Goal: Information Seeking & Learning: Check status

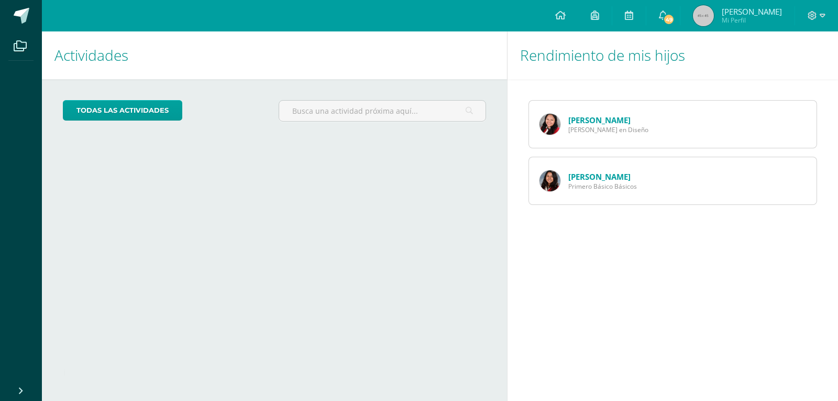
click at [586, 120] on link "[PERSON_NAME]" at bounding box center [599, 120] width 62 height 10
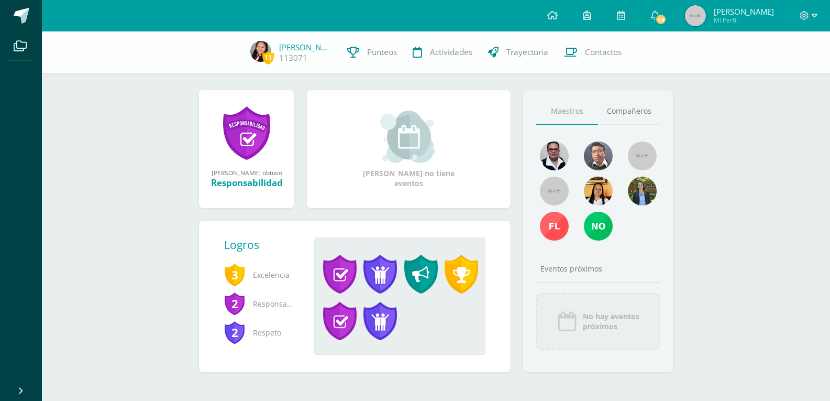
scroll to position [111, 0]
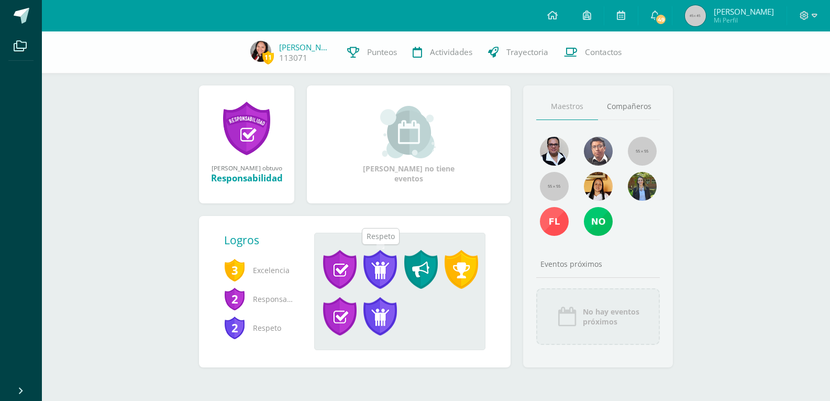
click at [369, 272] on span at bounding box center [380, 269] width 34 height 39
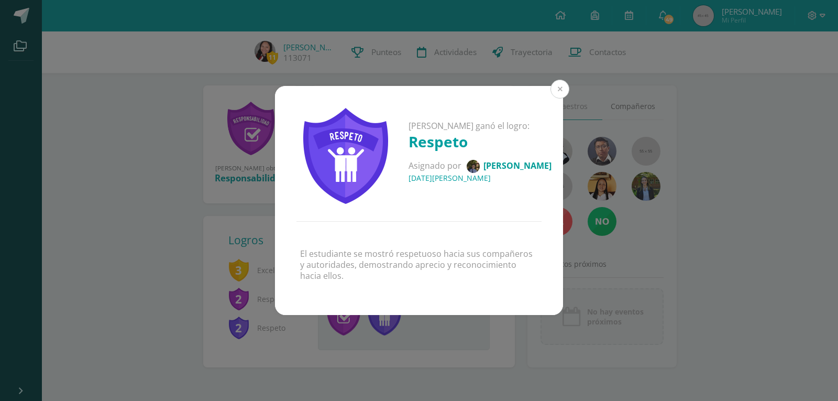
click at [555, 90] on button at bounding box center [559, 89] width 19 height 19
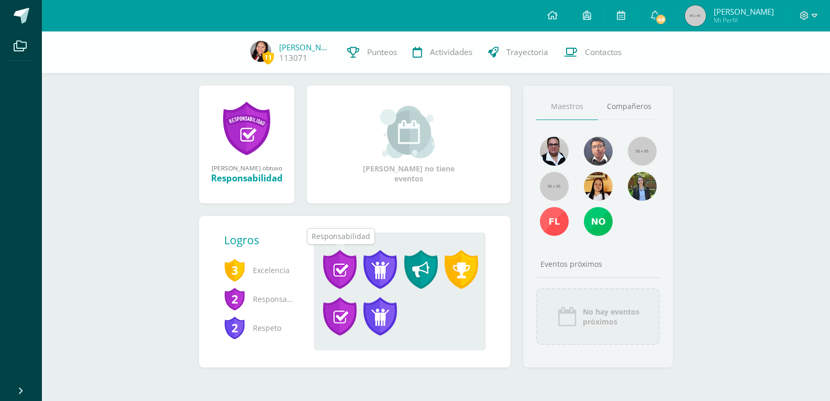
click at [348, 267] on span at bounding box center [340, 269] width 34 height 39
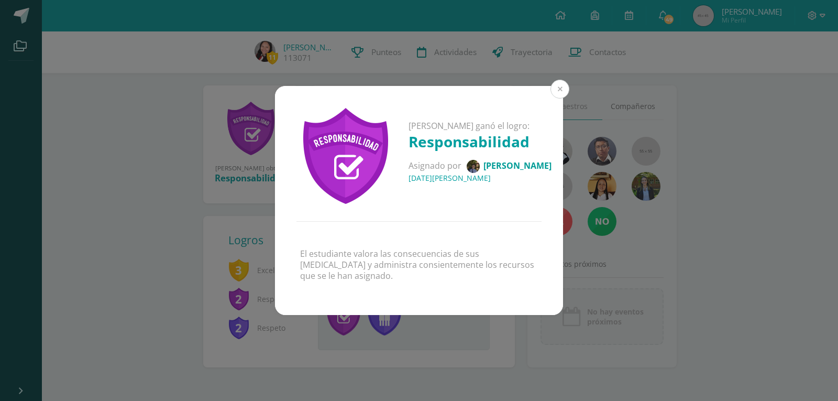
click at [564, 85] on button at bounding box center [559, 89] width 19 height 19
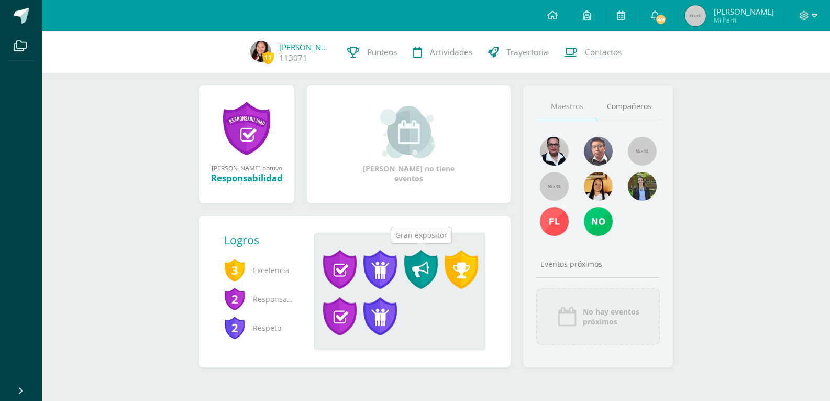
click at [427, 269] on span at bounding box center [421, 269] width 34 height 39
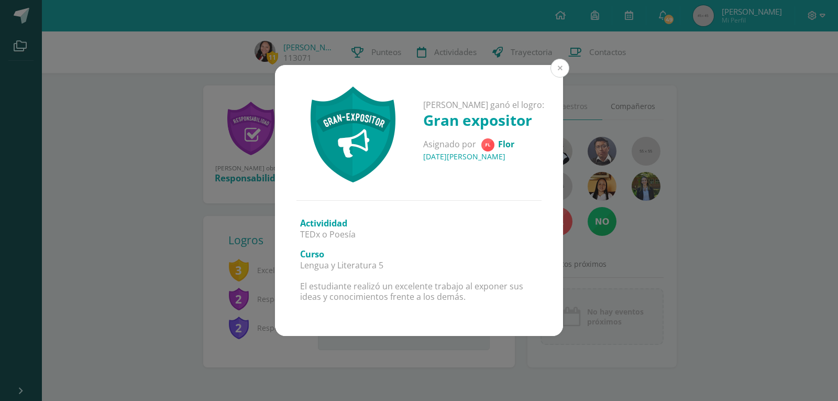
click at [567, 69] on button at bounding box center [559, 68] width 19 height 19
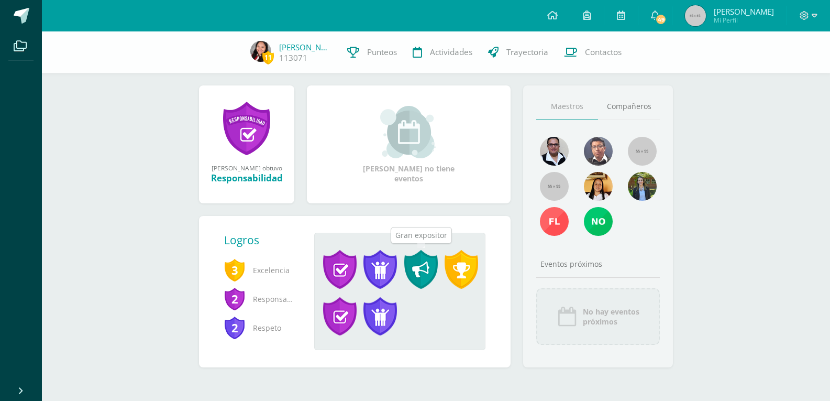
click at [426, 270] on span at bounding box center [421, 269] width 34 height 39
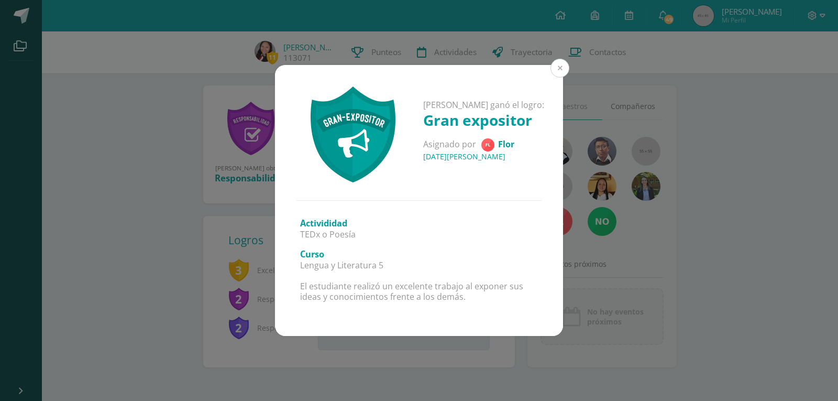
click at [561, 70] on button at bounding box center [559, 68] width 19 height 19
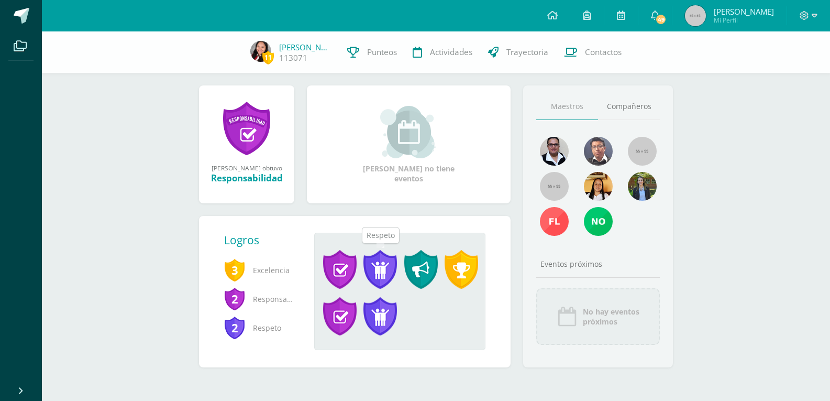
click at [387, 279] on span at bounding box center [380, 269] width 34 height 39
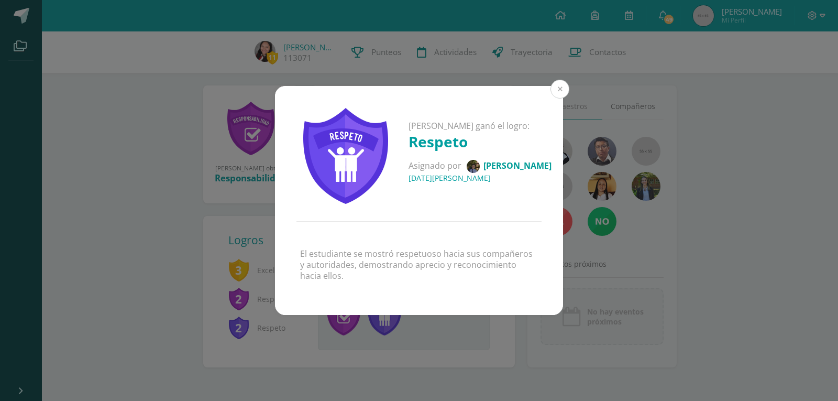
click at [567, 90] on button at bounding box center [559, 89] width 19 height 19
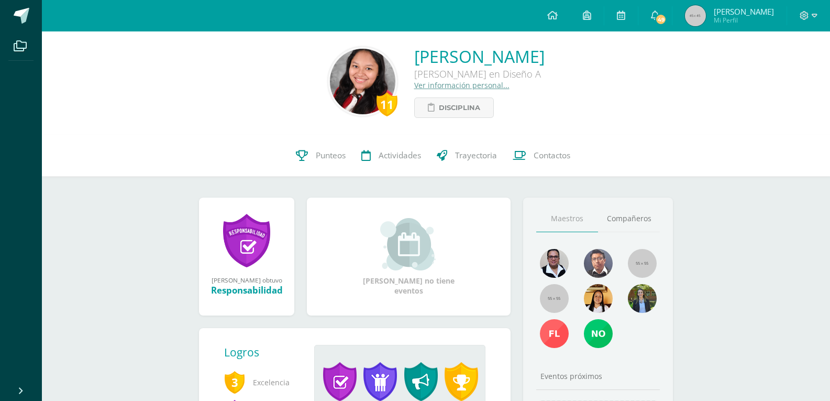
scroll to position [1, 0]
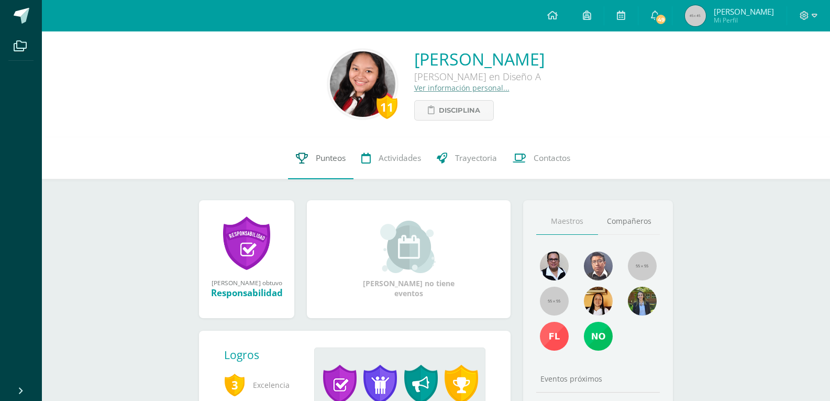
click at [316, 161] on span "Punteos" at bounding box center [331, 157] width 30 height 11
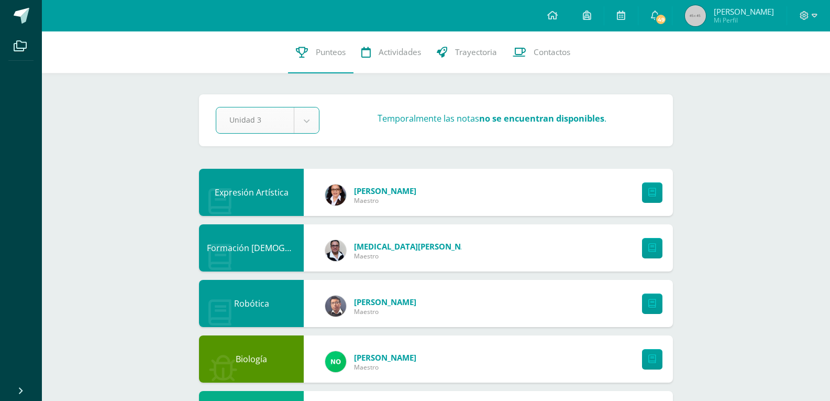
select select "Unidad 3"
